Goal: Register for event/course

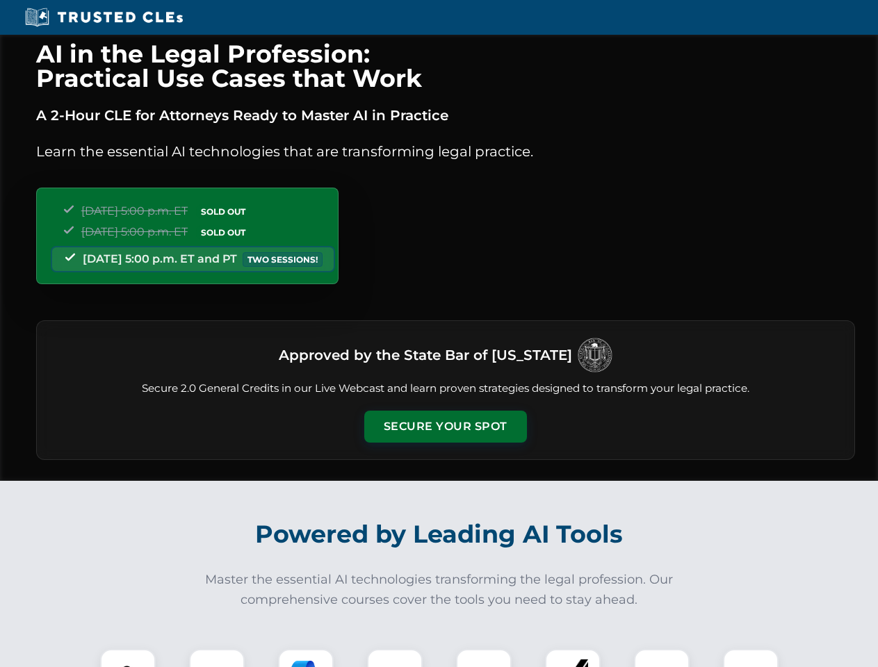
click at [445, 427] on button "Secure Your Spot" at bounding box center [445, 427] width 163 height 32
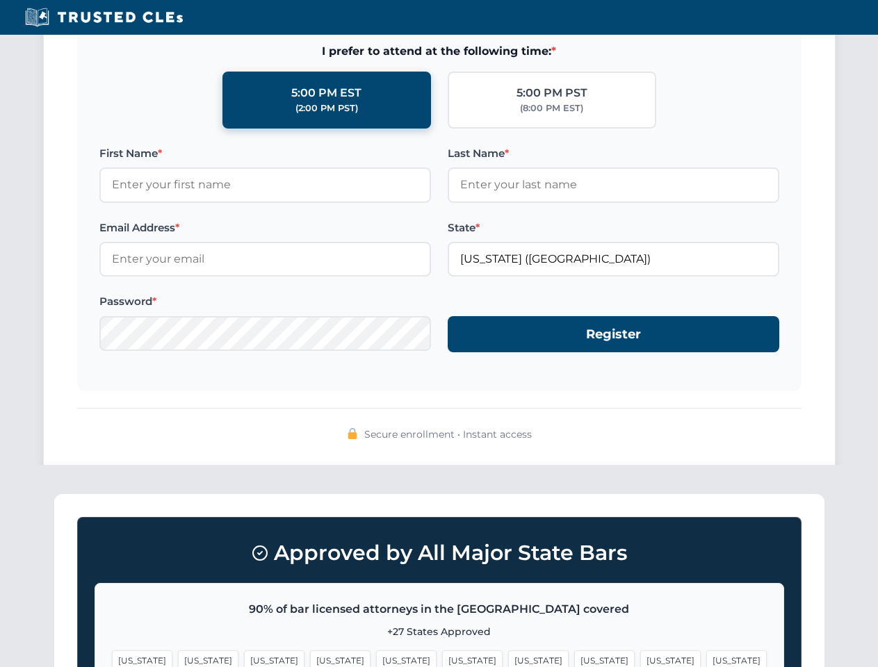
click at [310, 658] on span "[US_STATE]" at bounding box center [340, 660] width 60 height 20
click at [442, 658] on span "[US_STATE]" at bounding box center [472, 660] width 60 height 20
click at [508, 658] on span "[US_STATE]" at bounding box center [538, 660] width 60 height 20
click at [640, 658] on span "[US_STATE]" at bounding box center [670, 660] width 60 height 20
